Goal: Information Seeking & Learning: Learn about a topic

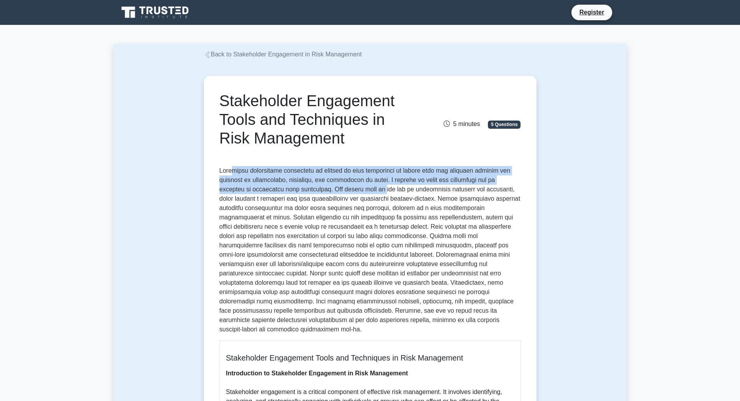
drag, startPoint x: 230, startPoint y: 168, endPoint x: 360, endPoint y: 200, distance: 133.6
click at [358, 195] on p at bounding box center [371, 250] width 302 height 168
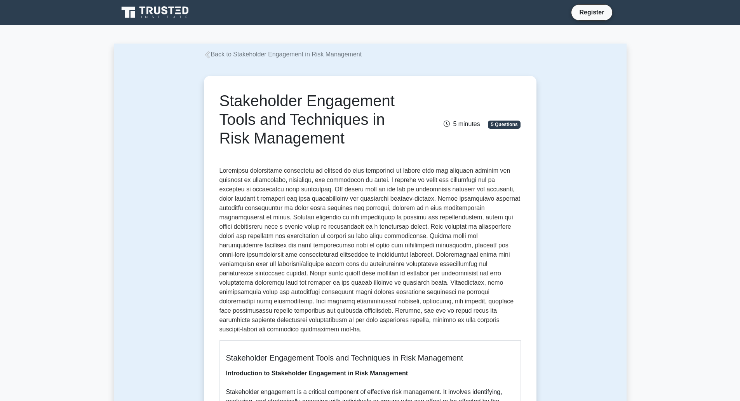
click at [360, 200] on p at bounding box center [371, 250] width 302 height 168
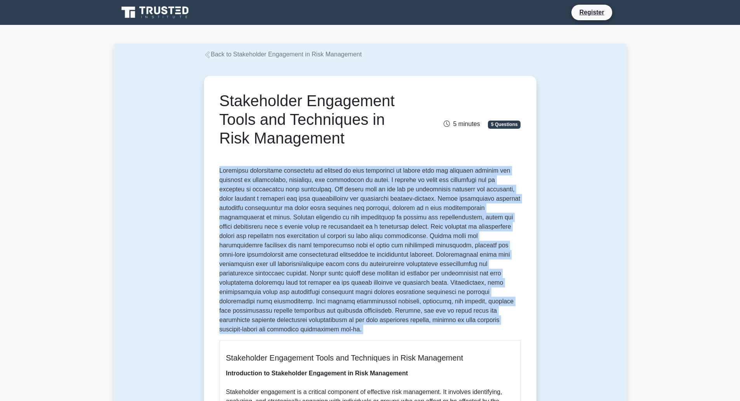
click at [360, 200] on p at bounding box center [371, 250] width 302 height 168
click at [330, 195] on p at bounding box center [371, 250] width 302 height 168
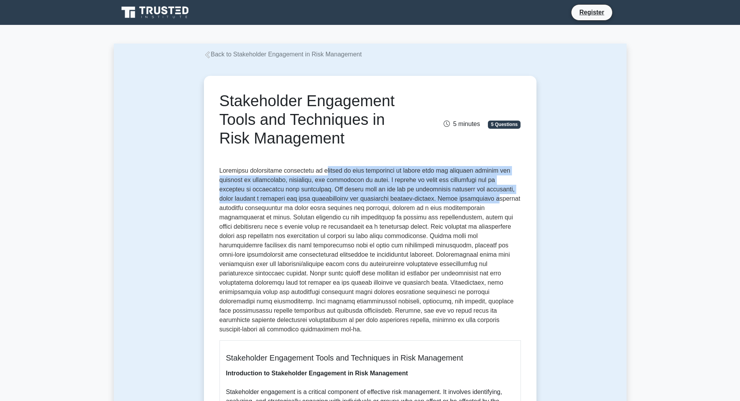
drag, startPoint x: 470, startPoint y: 196, endPoint x: 476, endPoint y: 216, distance: 20.3
click at [483, 206] on p at bounding box center [371, 250] width 302 height 168
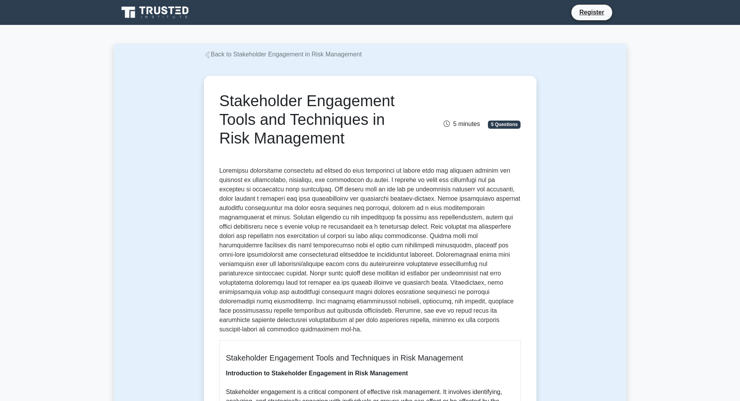
click at [442, 223] on p at bounding box center [371, 250] width 302 height 168
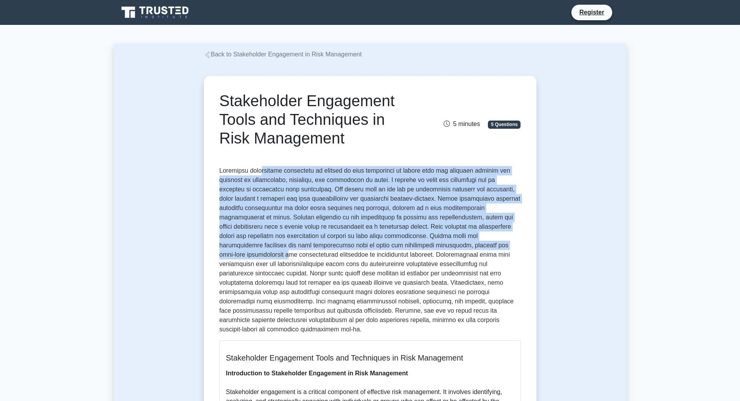
drag, startPoint x: 478, startPoint y: 243, endPoint x: 251, endPoint y: 169, distance: 238.2
click at [251, 169] on p at bounding box center [371, 250] width 302 height 168
click at [251, 171] on p at bounding box center [371, 250] width 302 height 168
drag, startPoint x: 241, startPoint y: 171, endPoint x: 391, endPoint y: 248, distance: 168.4
click at [391, 248] on p at bounding box center [371, 250] width 302 height 168
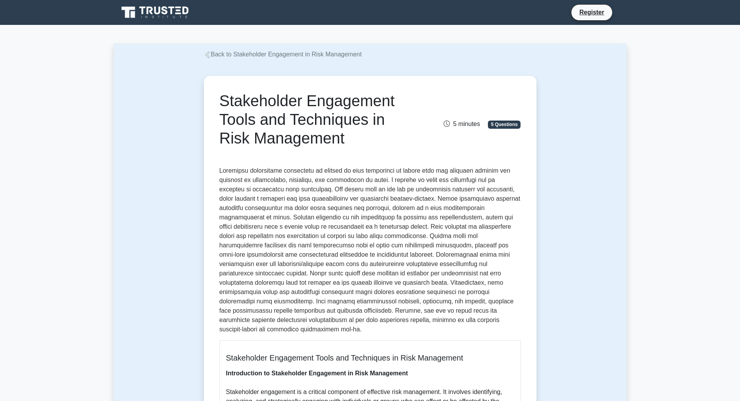
click at [395, 248] on p at bounding box center [371, 250] width 302 height 168
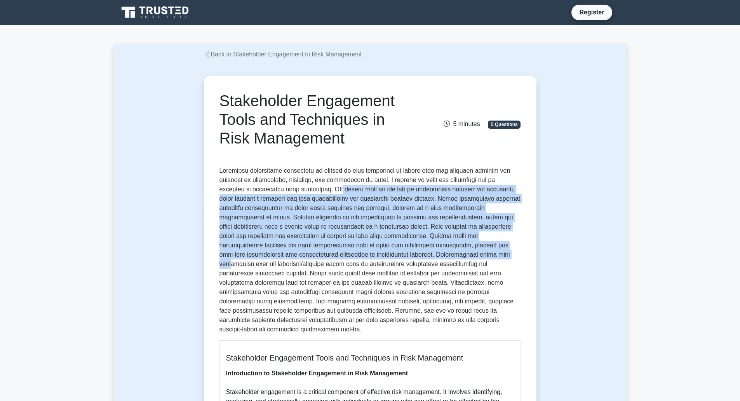
drag, startPoint x: 428, startPoint y: 256, endPoint x: 293, endPoint y: 181, distance: 155.2
click at [293, 181] on p at bounding box center [371, 250] width 302 height 168
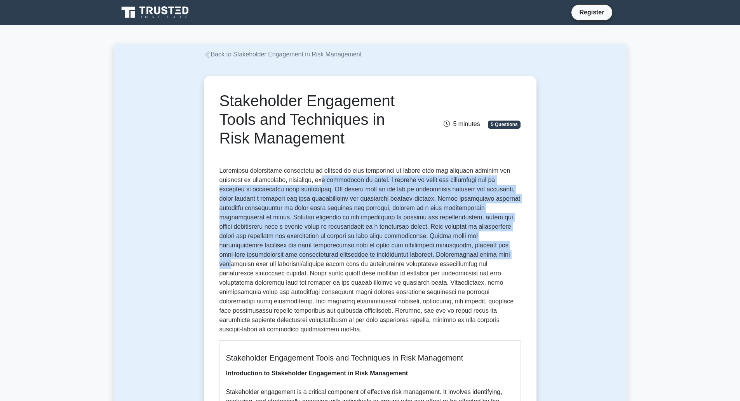
drag, startPoint x: 293, startPoint y: 181, endPoint x: 302, endPoint y: 170, distance: 14.3
click at [292, 181] on p at bounding box center [371, 250] width 302 height 168
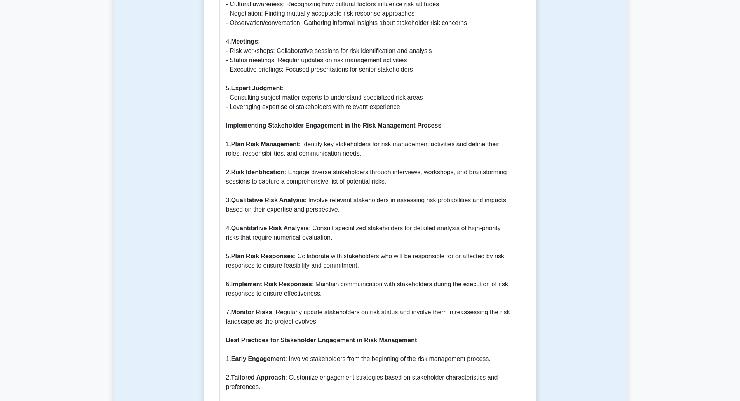
scroll to position [933, 0]
